Goal: Task Accomplishment & Management: Use online tool/utility

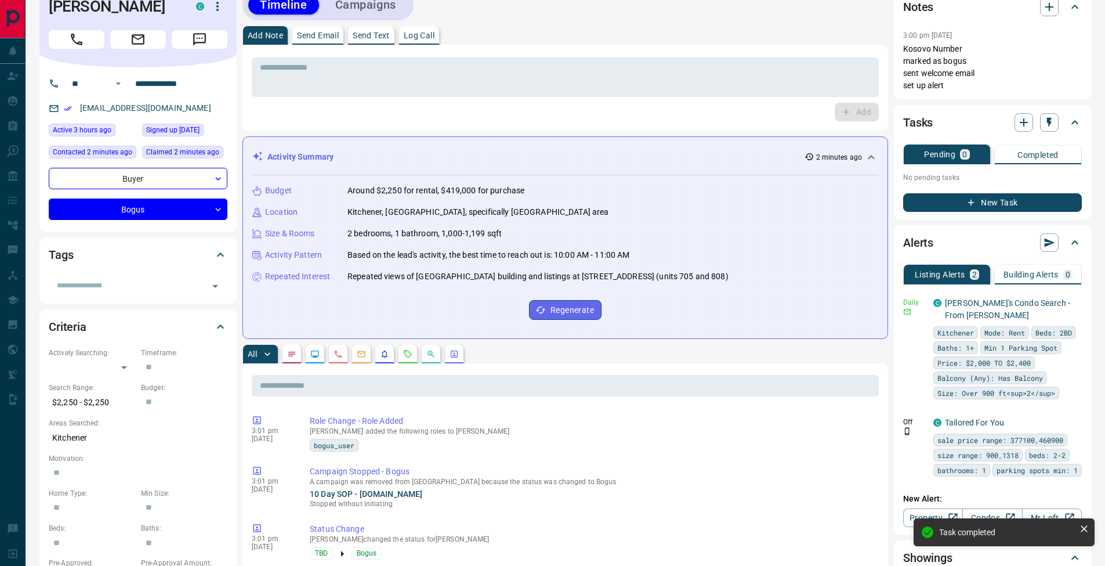
scroll to position [80, 0]
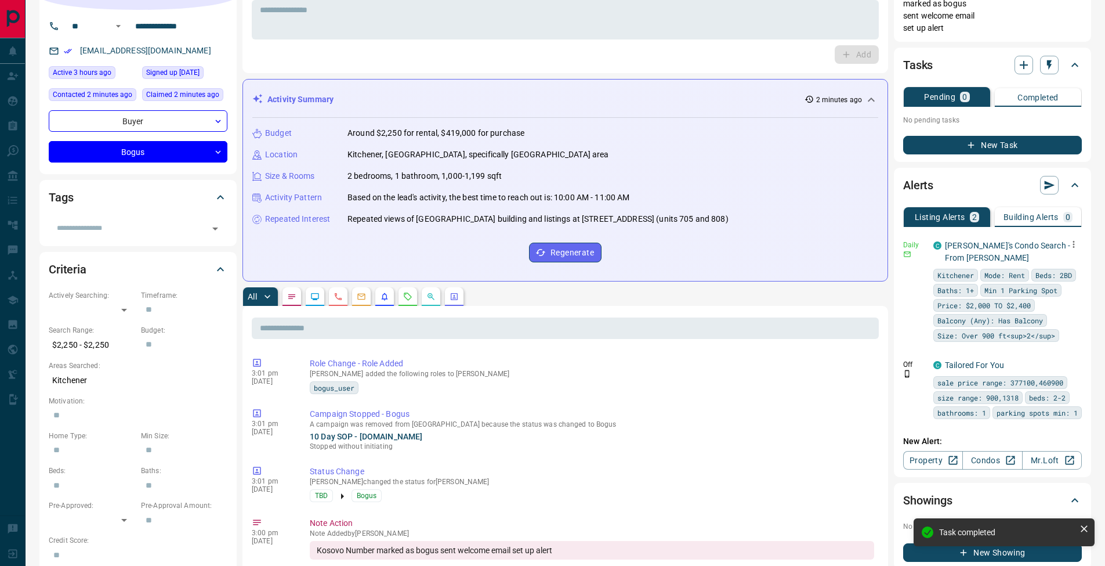
click at [1072, 241] on icon "button" at bounding box center [1074, 244] width 10 height 10
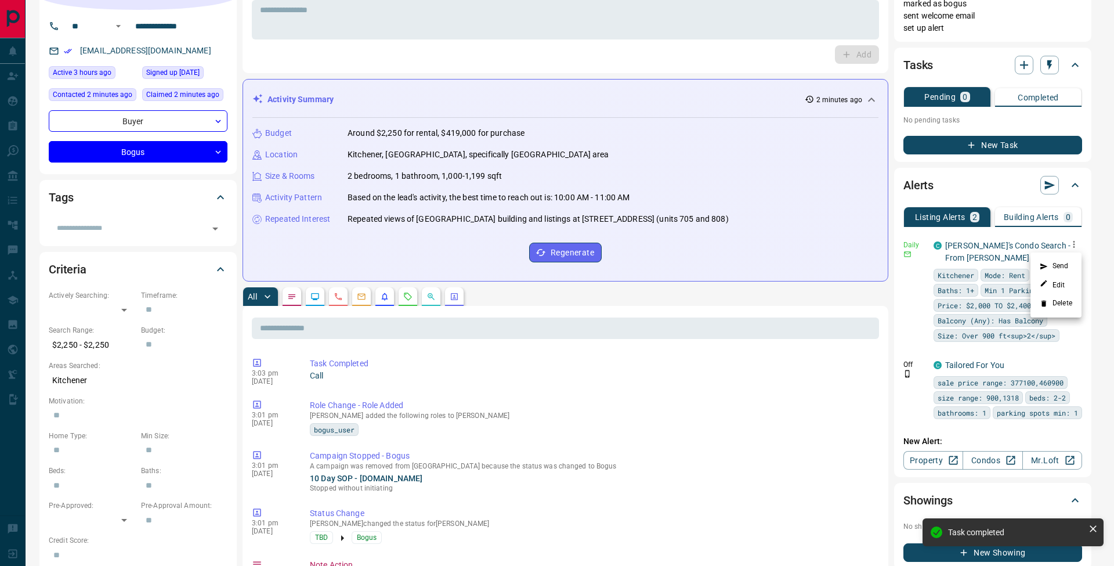
click at [1068, 261] on li "Send" at bounding box center [1056, 266] width 51 height 19
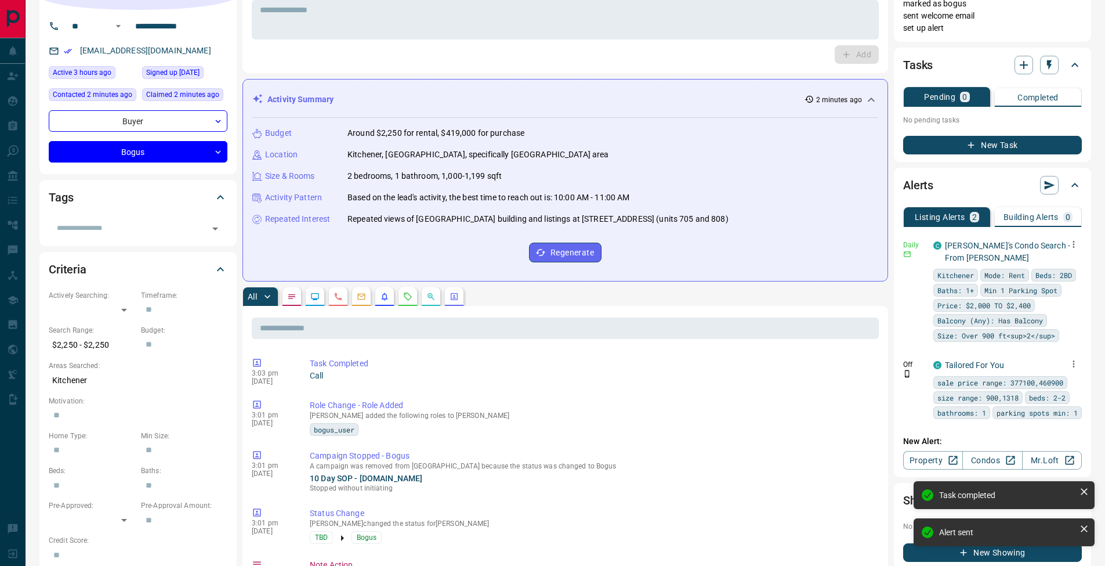
click at [1074, 363] on icon "button" at bounding box center [1075, 363] width 2 height 7
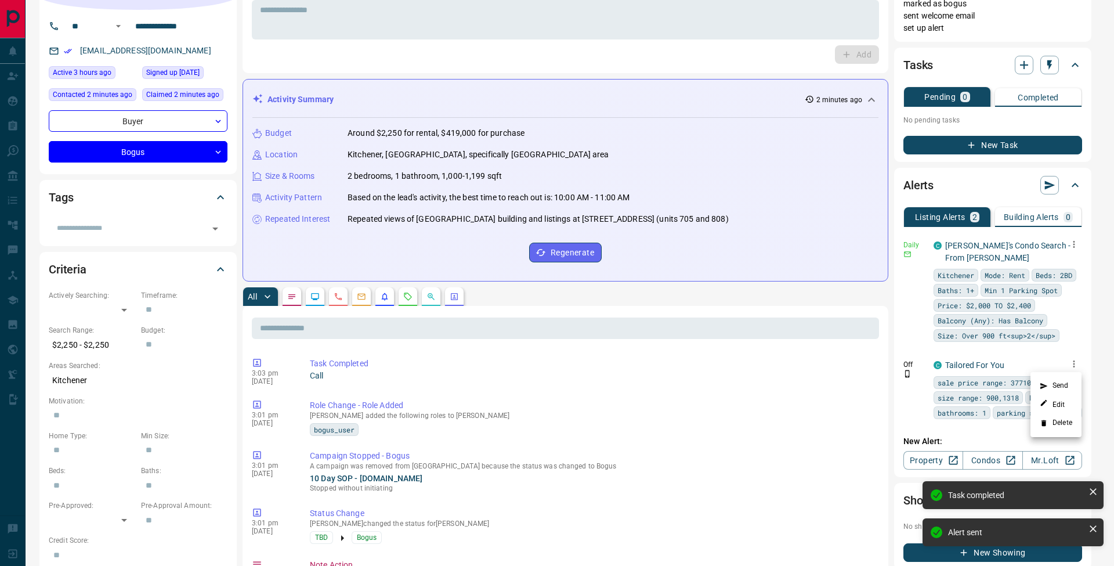
click at [1075, 418] on li "Delete" at bounding box center [1056, 423] width 51 height 19
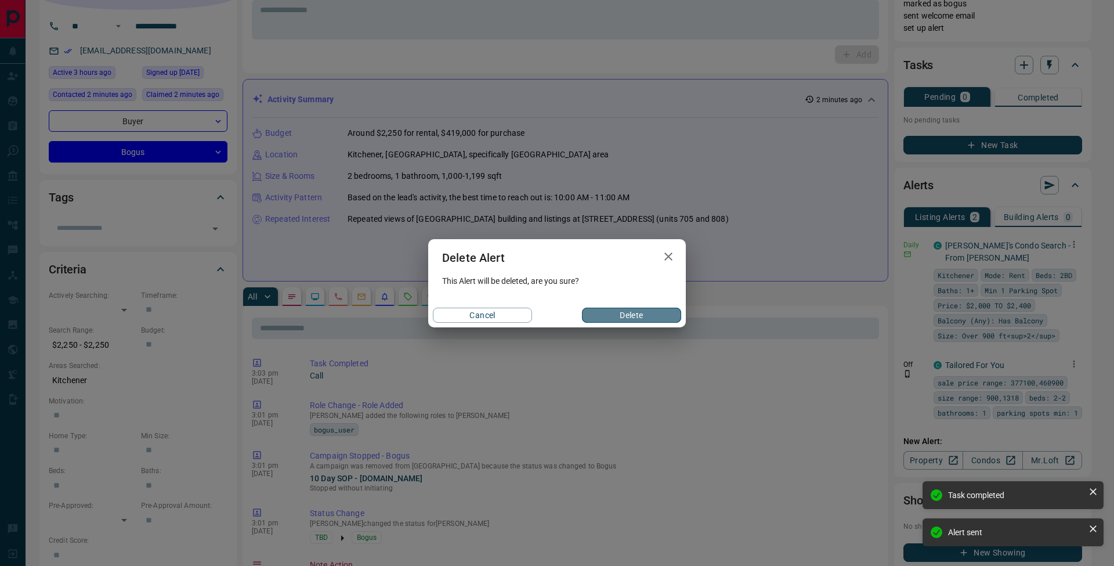
click at [669, 316] on button "Delete" at bounding box center [631, 315] width 99 height 15
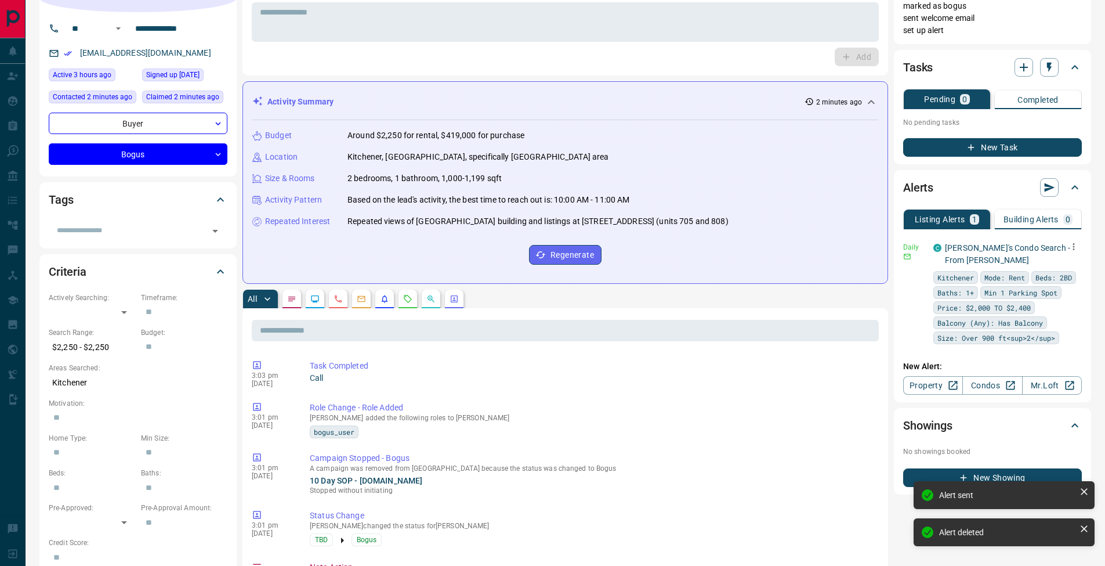
scroll to position [0, 0]
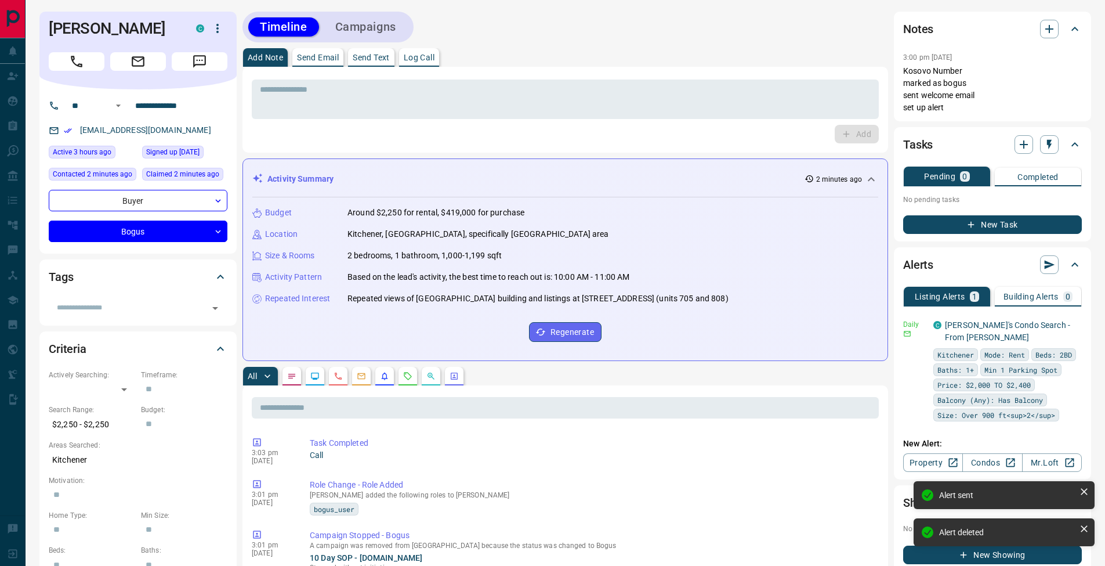
click at [1040, 222] on button "New Task" at bounding box center [993, 224] width 179 height 19
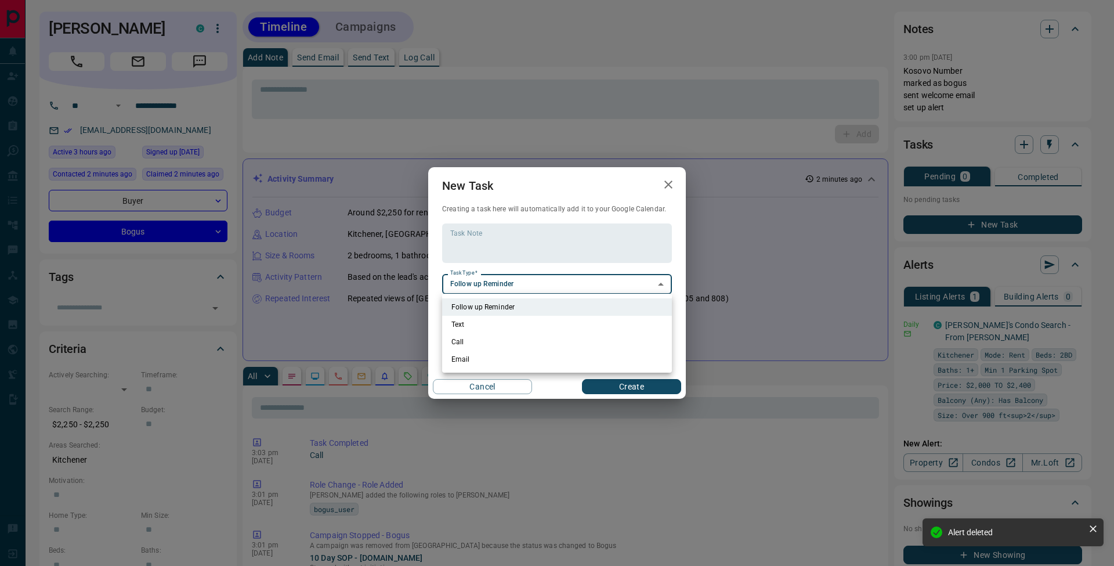
click at [462, 345] on li "Call" at bounding box center [557, 341] width 230 height 17
type input "**********"
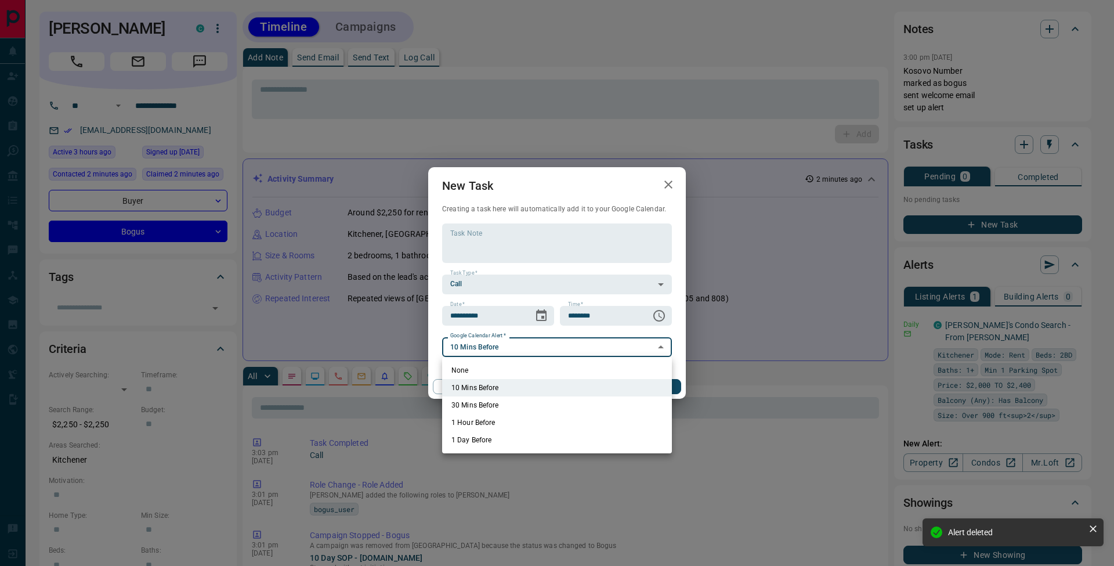
drag, startPoint x: 464, startPoint y: 348, endPoint x: 462, endPoint y: 362, distance: 13.5
click at [460, 366] on li "None" at bounding box center [557, 370] width 230 height 17
type input "*"
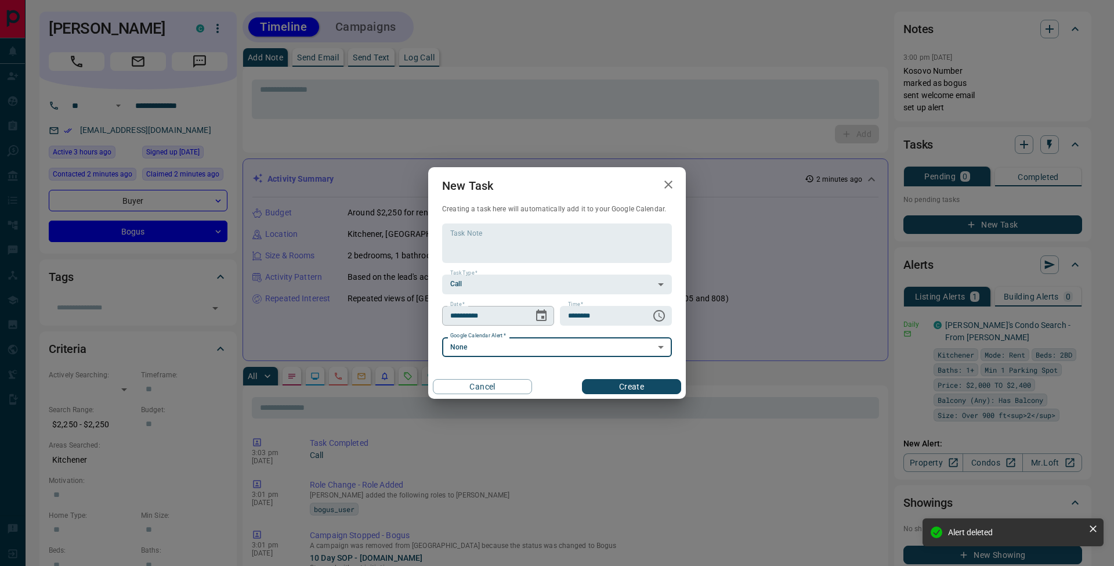
click at [537, 316] on icon "Choose date, selected date is Oct 16, 2025" at bounding box center [541, 316] width 14 height 14
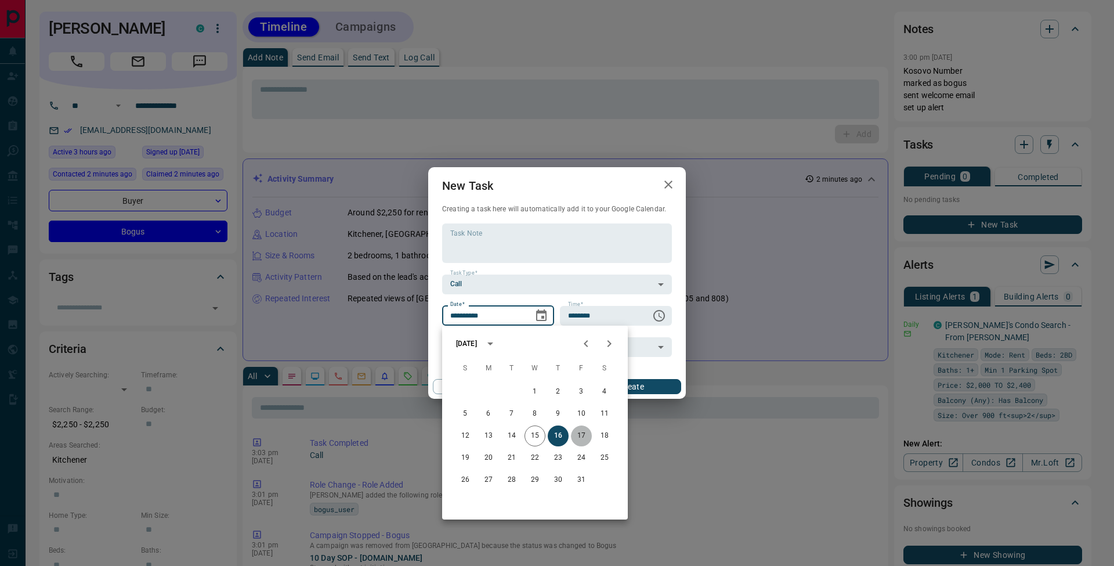
click at [580, 439] on button "17" at bounding box center [581, 435] width 21 height 21
type input "**********"
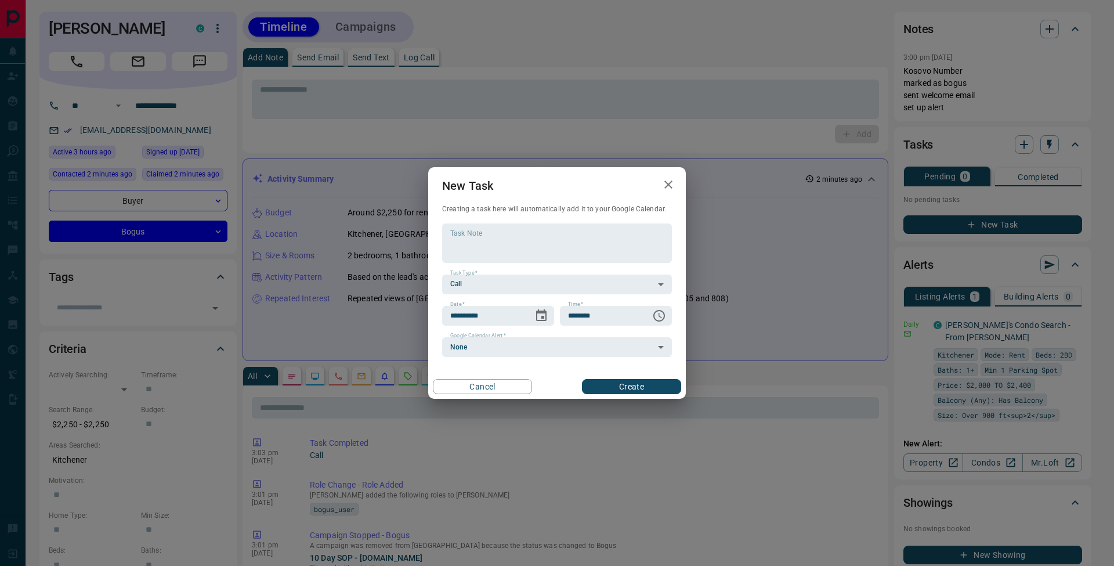
click at [663, 392] on button "Create" at bounding box center [631, 386] width 99 height 15
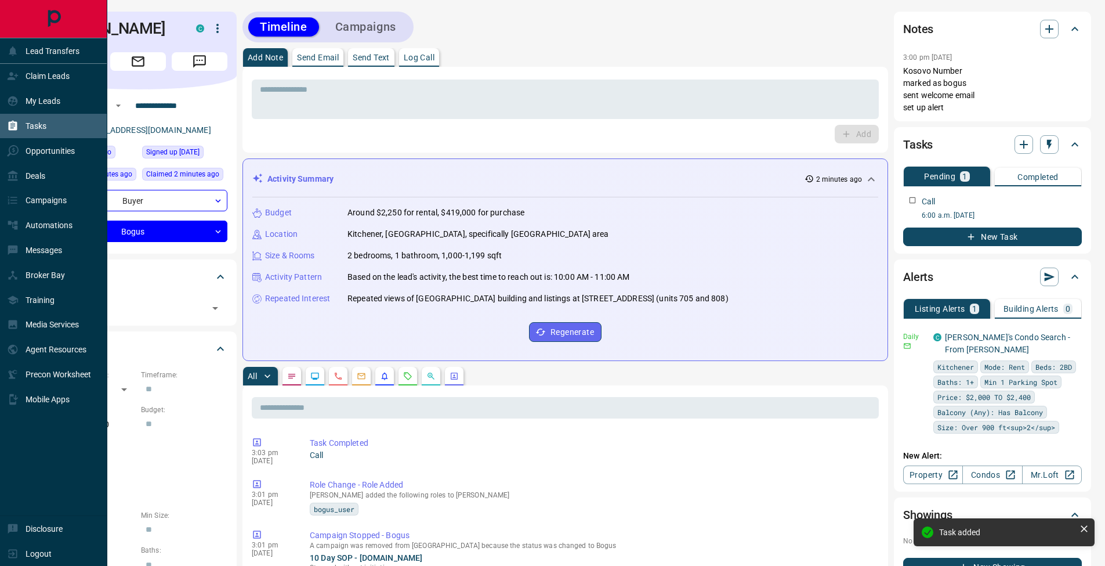
click at [17, 125] on icon at bounding box center [13, 126] width 9 height 10
